Goal: Navigation & Orientation: Find specific page/section

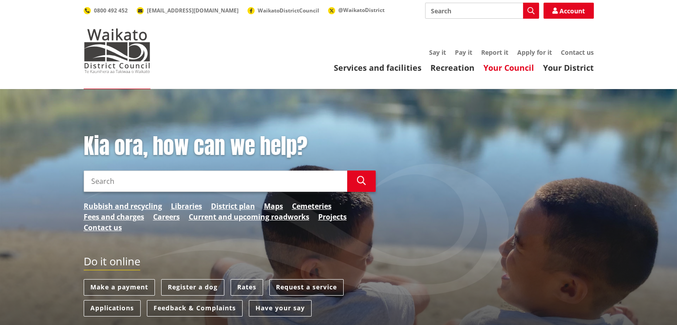
click at [523, 63] on link "Your Council" at bounding box center [508, 67] width 51 height 11
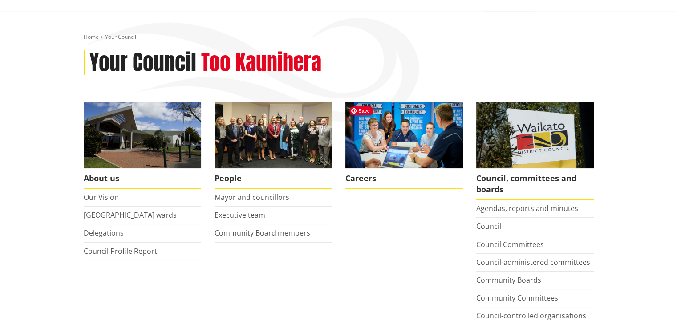
scroll to position [78, 0]
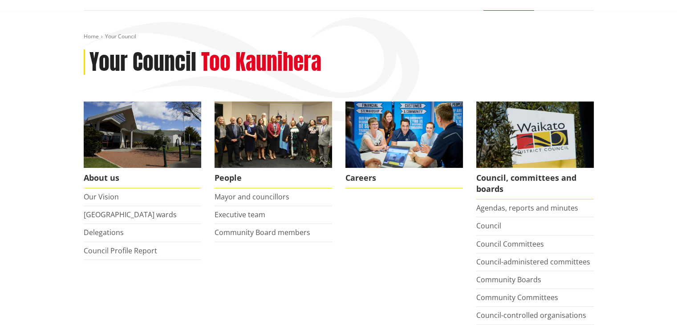
click at [487, 213] on li "Agendas, reports and minutes" at bounding box center [534, 208] width 117 height 18
click at [492, 205] on link "Agendas, reports and minutes" at bounding box center [527, 208] width 102 height 10
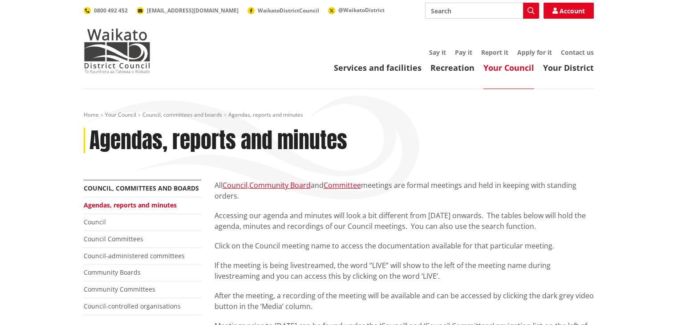
click at [503, 68] on link "Your Council" at bounding box center [508, 67] width 51 height 11
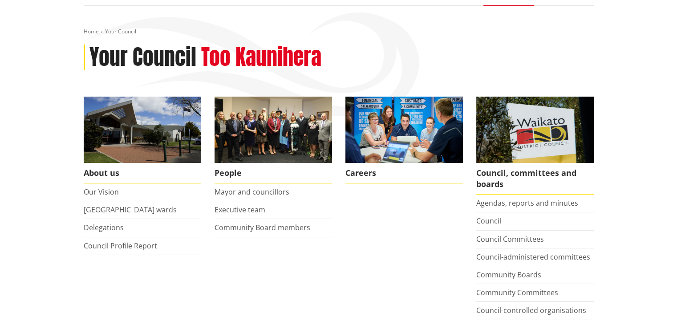
scroll to position [85, 0]
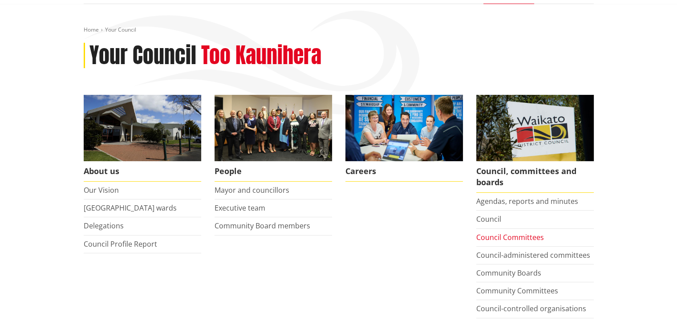
click at [496, 238] on link "Council Committees" at bounding box center [510, 237] width 68 height 10
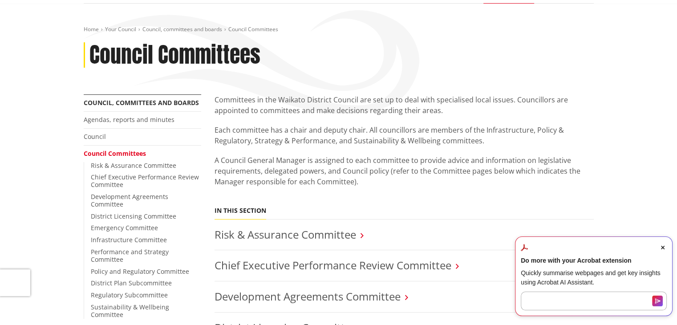
scroll to position [85, 0]
click at [664, 248] on icon "Close Acrobat AI Assistant Dialog" at bounding box center [663, 248] width 4 height 4
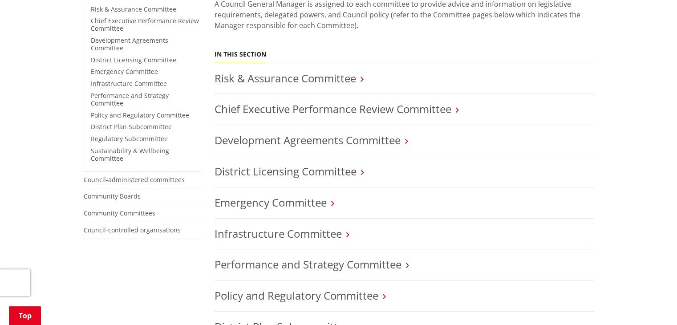
scroll to position [242, 0]
